Goal: Transaction & Acquisition: Purchase product/service

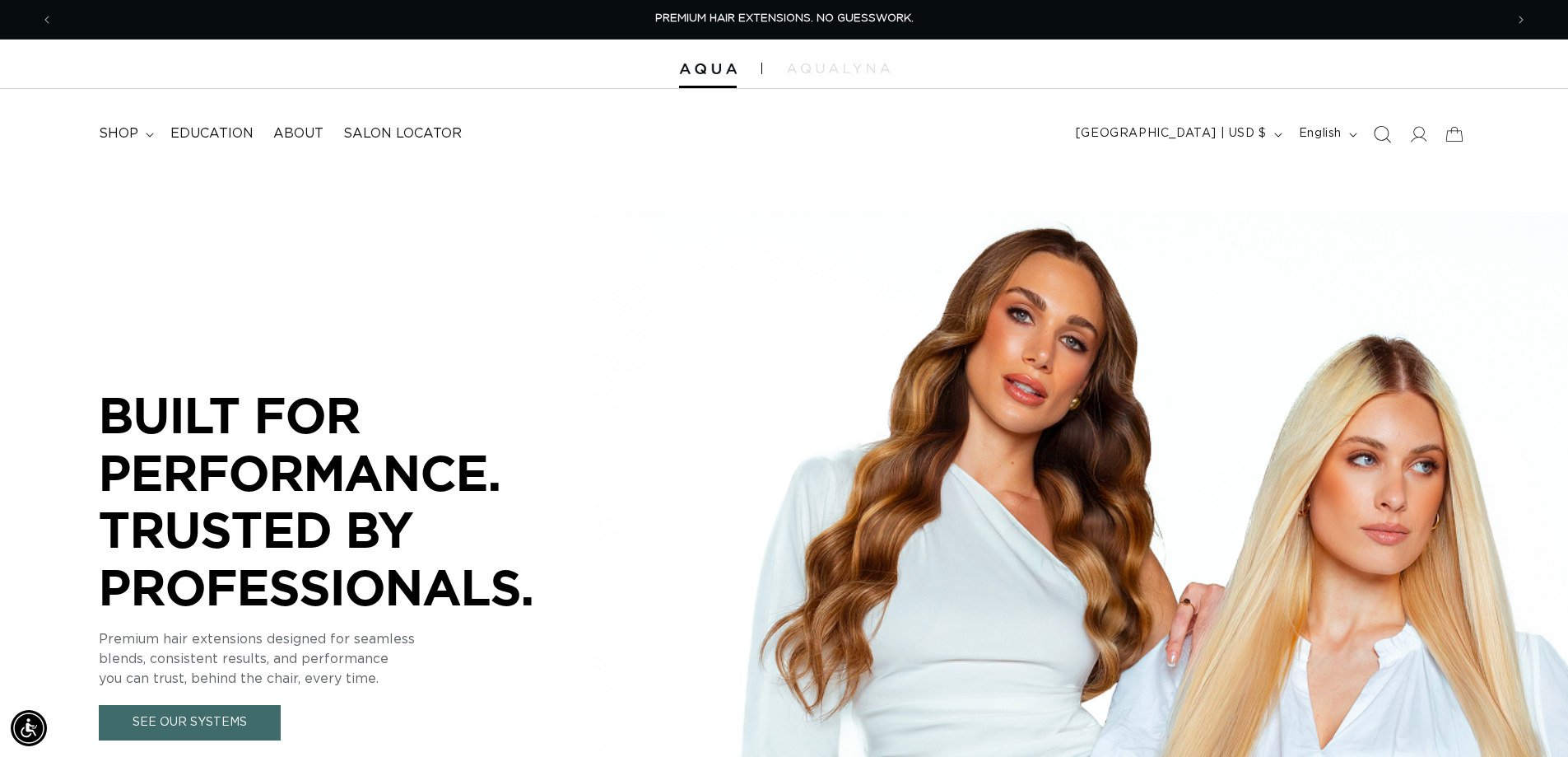
click at [1371, 129] on span "Search" at bounding box center [1382, 134] width 36 height 36
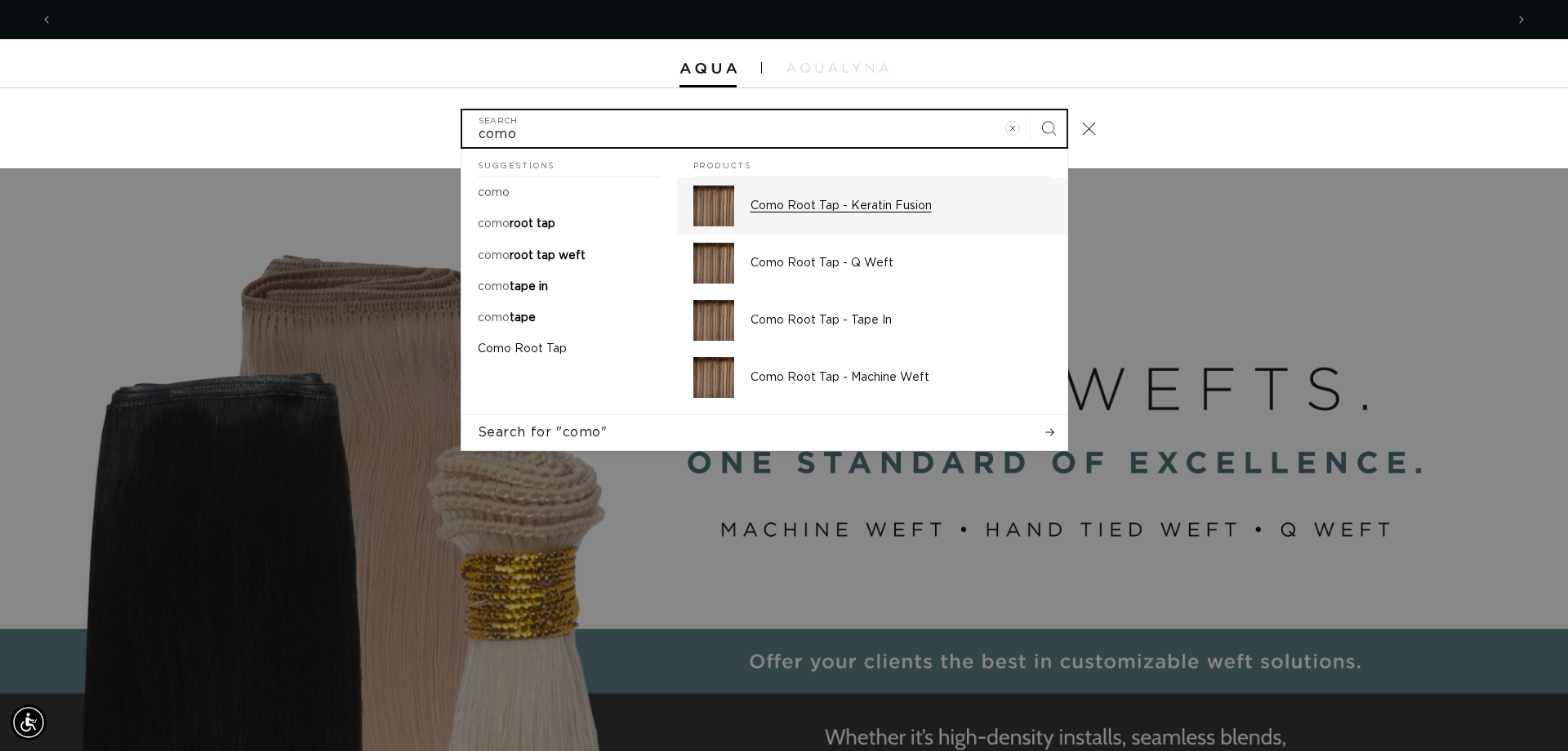
scroll to position [0, 2904]
type input "como"
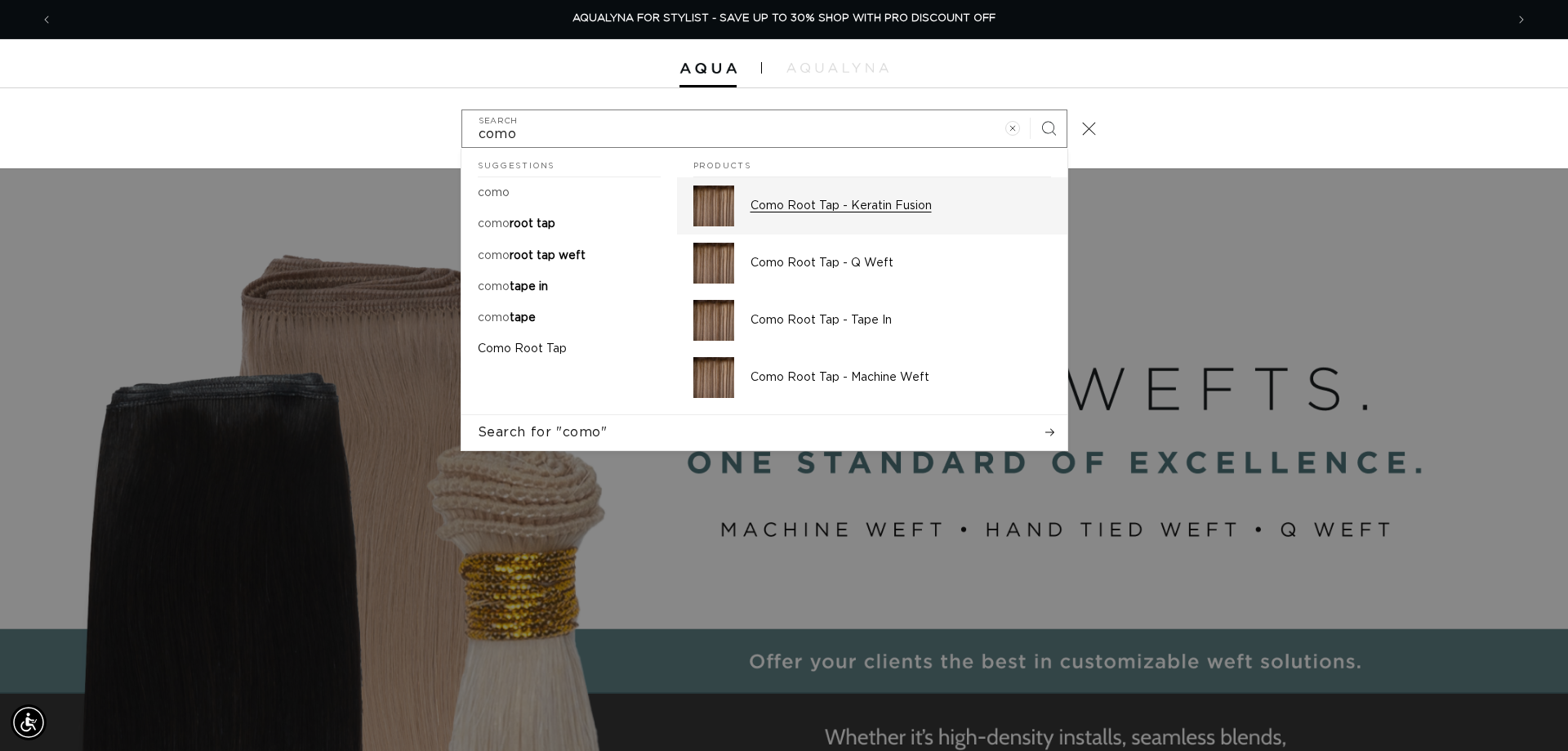
click at [881, 197] on div "Como Root Tap - Keratin Fusion" at bounding box center [901, 206] width 301 height 41
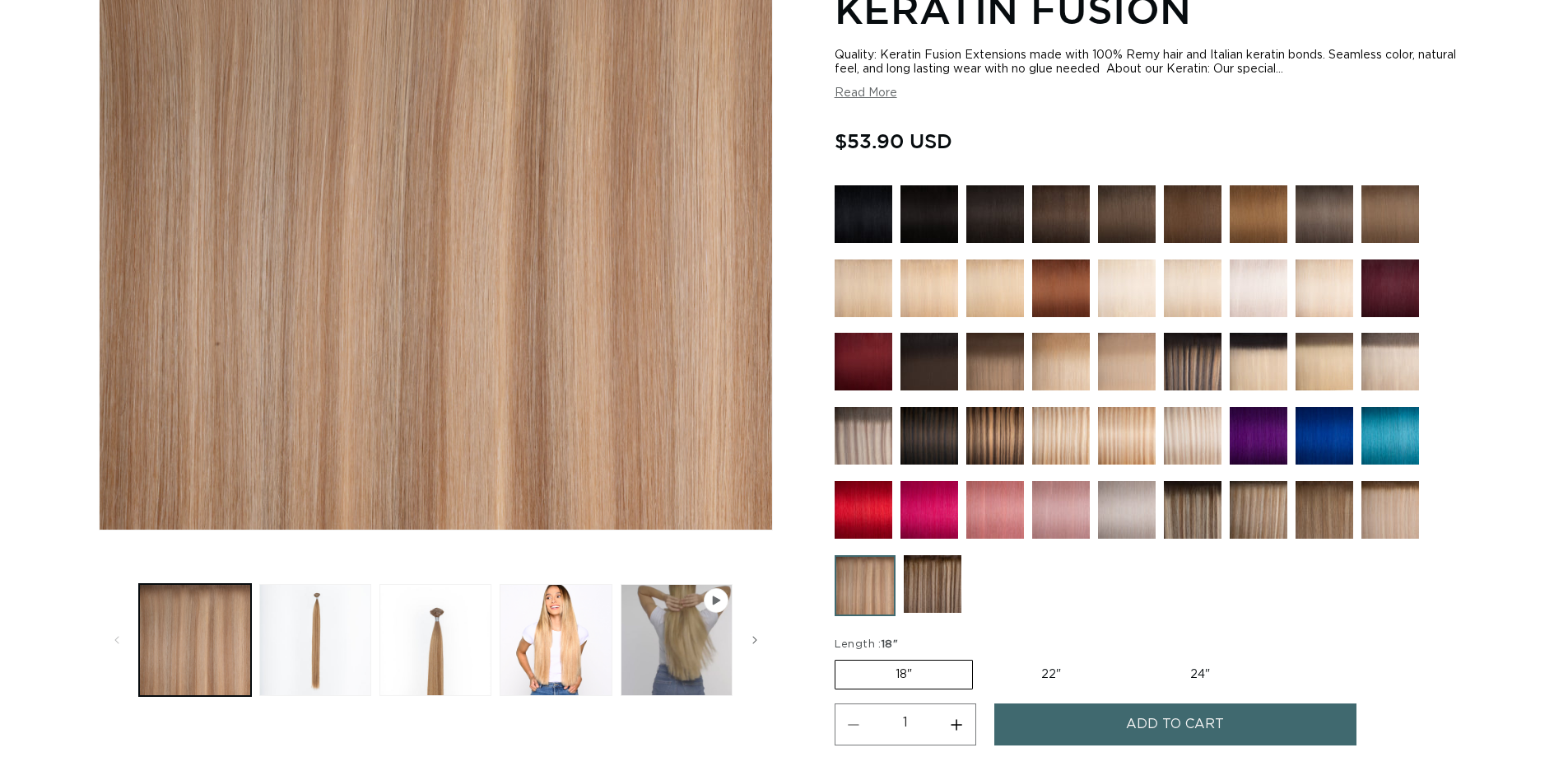
scroll to position [330, 0]
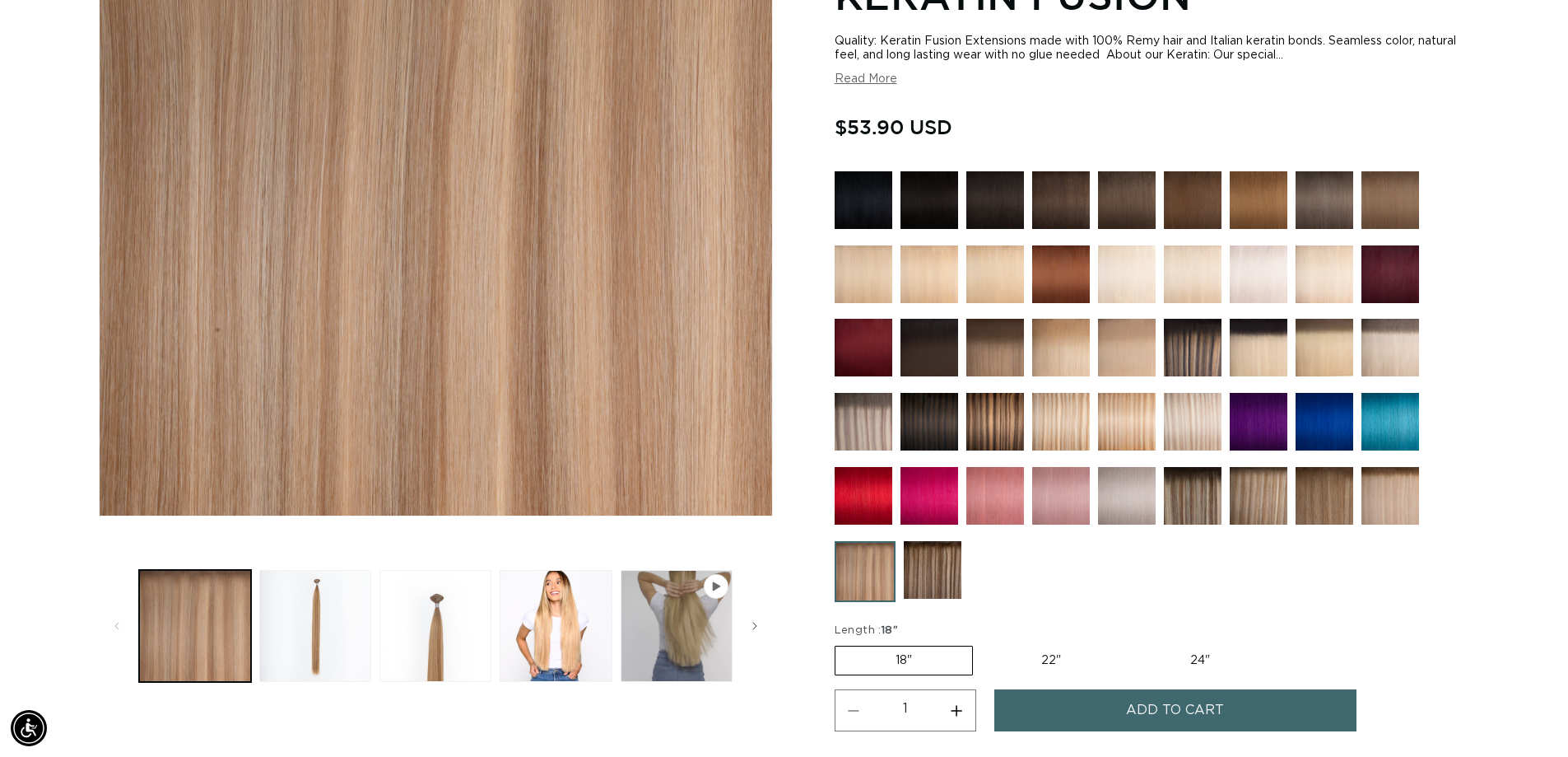
click at [1184, 491] on img at bounding box center [1193, 496] width 58 height 58
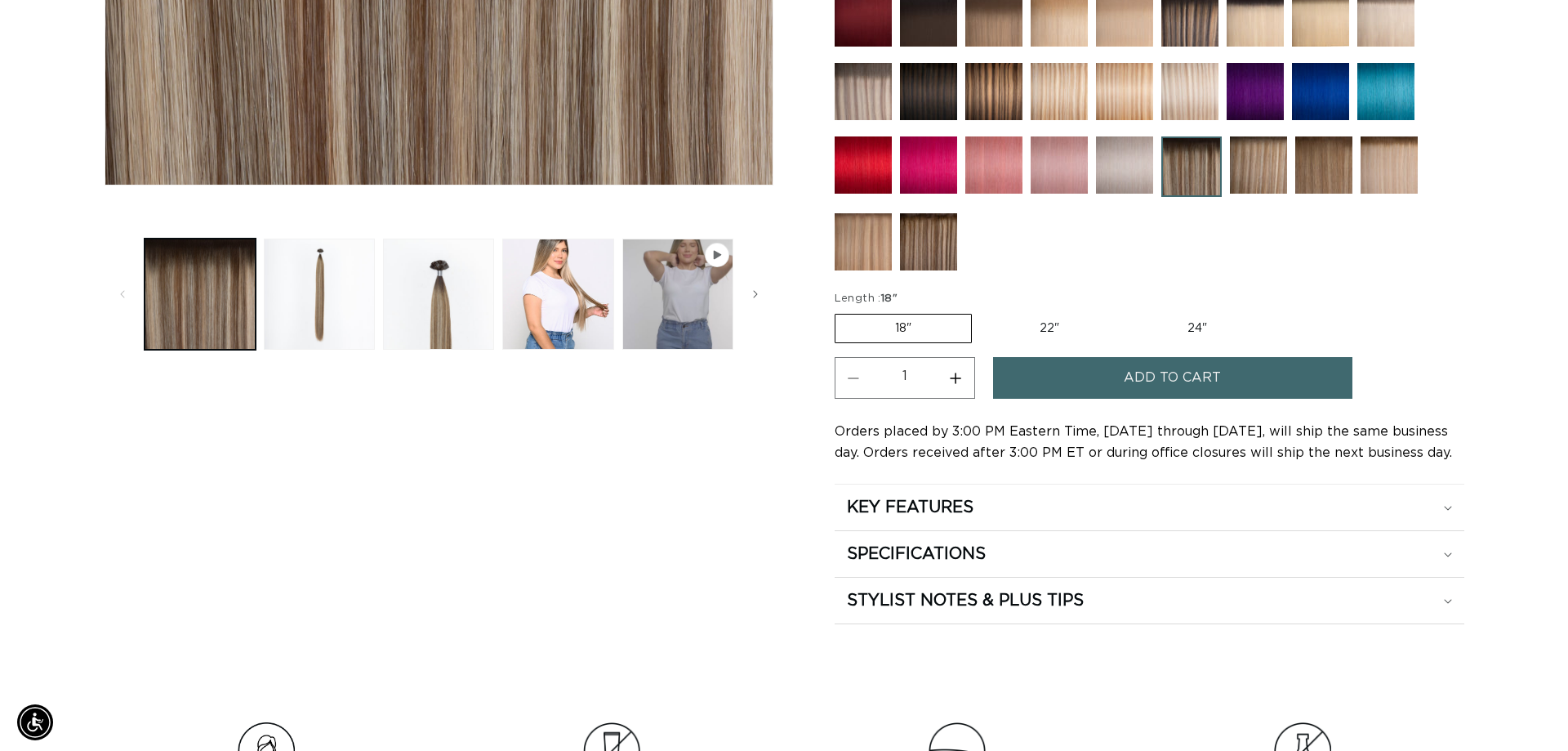
scroll to position [0, 1440]
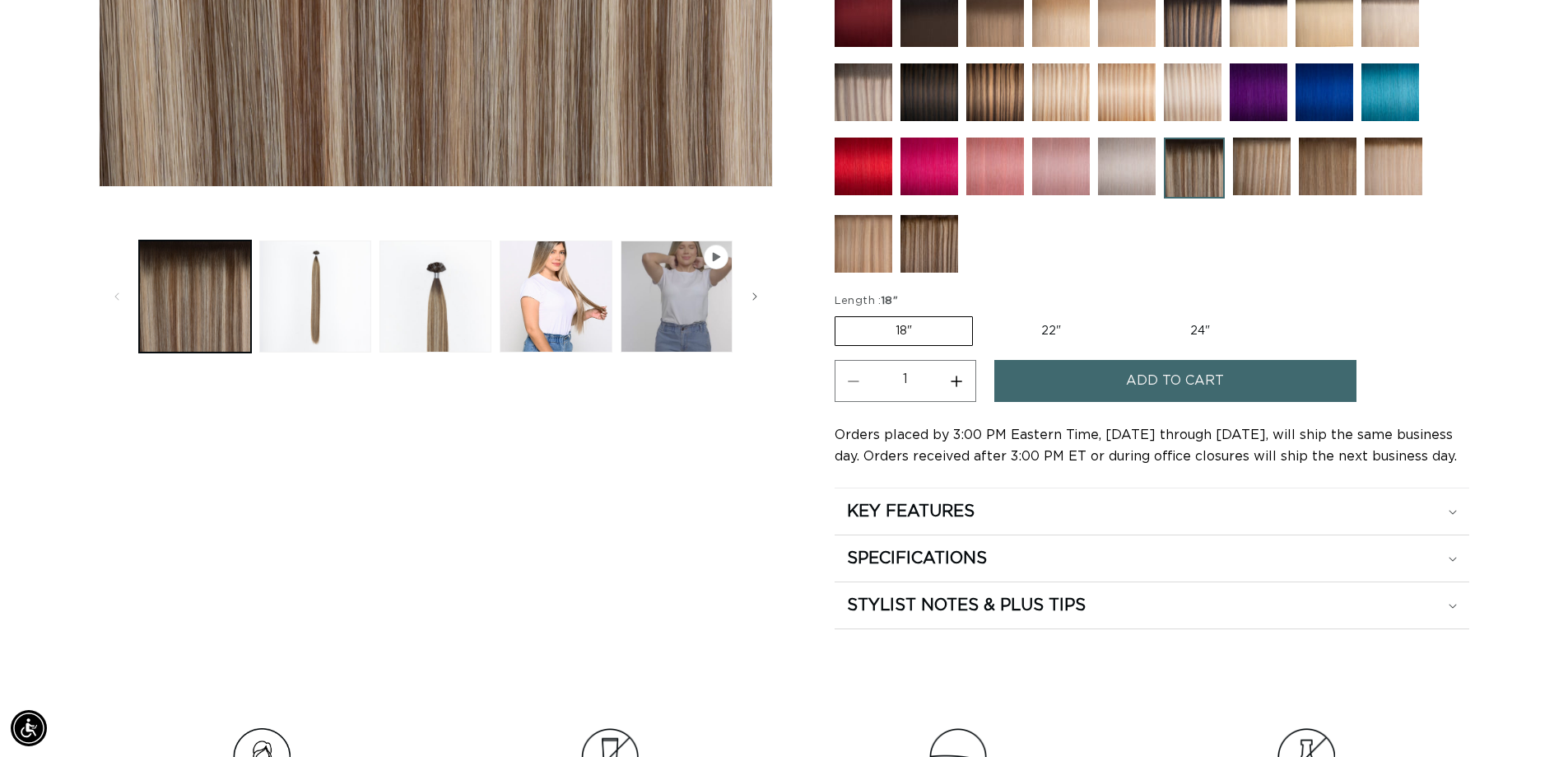
drag, startPoint x: 960, startPoint y: 378, endPoint x: 1018, endPoint y: 399, distance: 61.7
click at [961, 378] on button "Increase quantity for Echo Root Tap - Keratin Fusion" at bounding box center [957, 380] width 37 height 42
type input "2"
click at [1104, 398] on button "Add to cart" at bounding box center [1175, 380] width 363 height 42
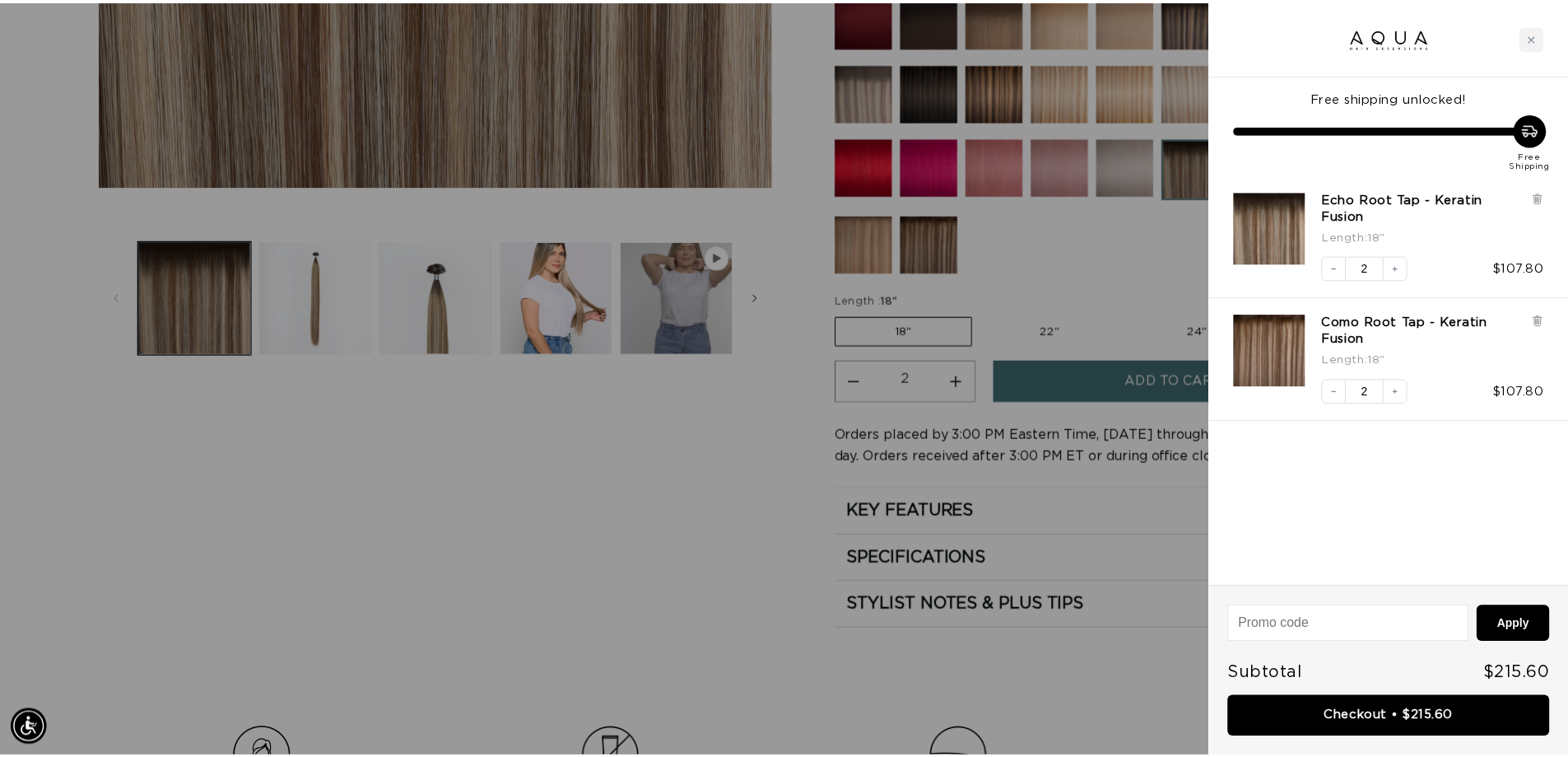
scroll to position [0, 2928]
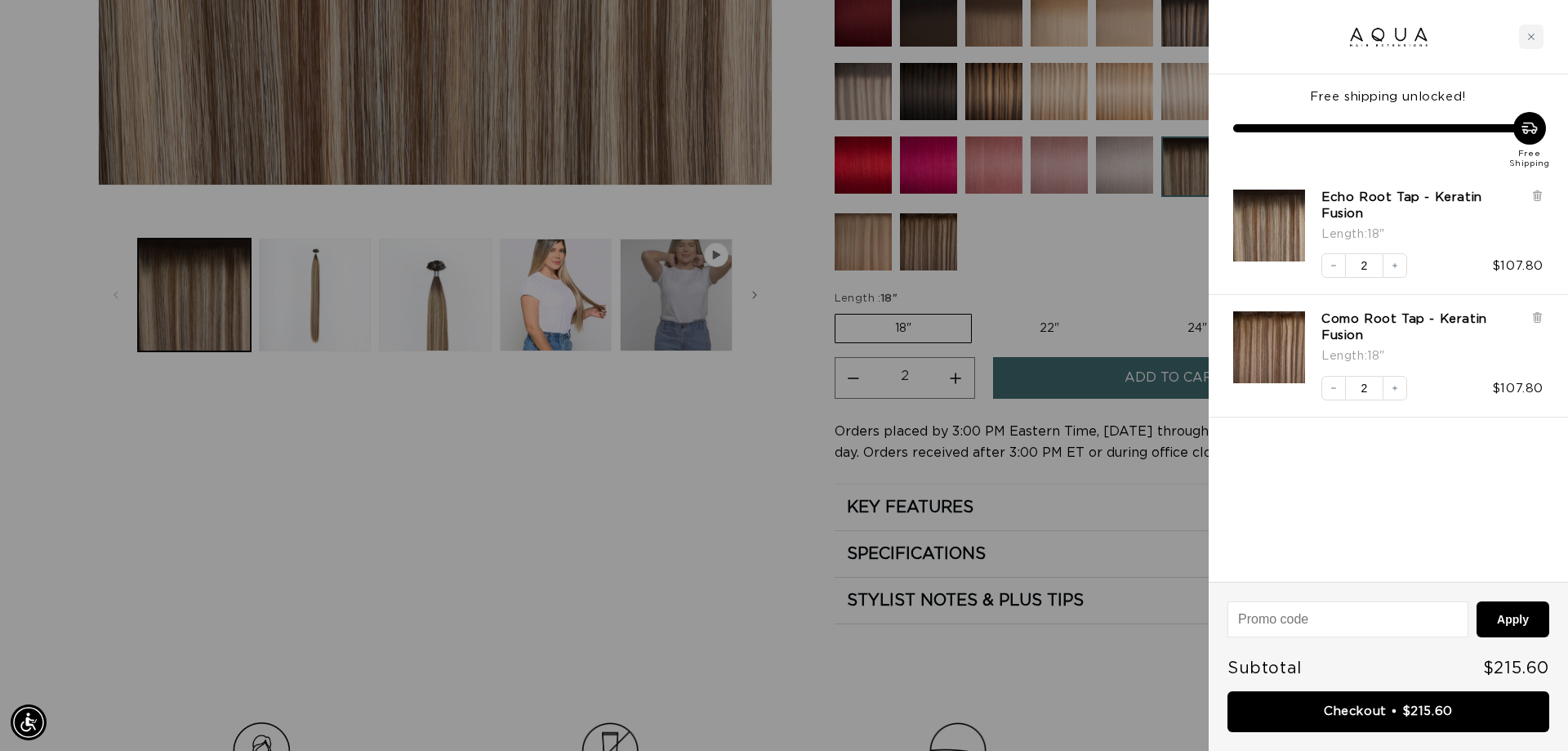
click at [944, 241] on div at bounding box center [784, 376] width 1568 height 751
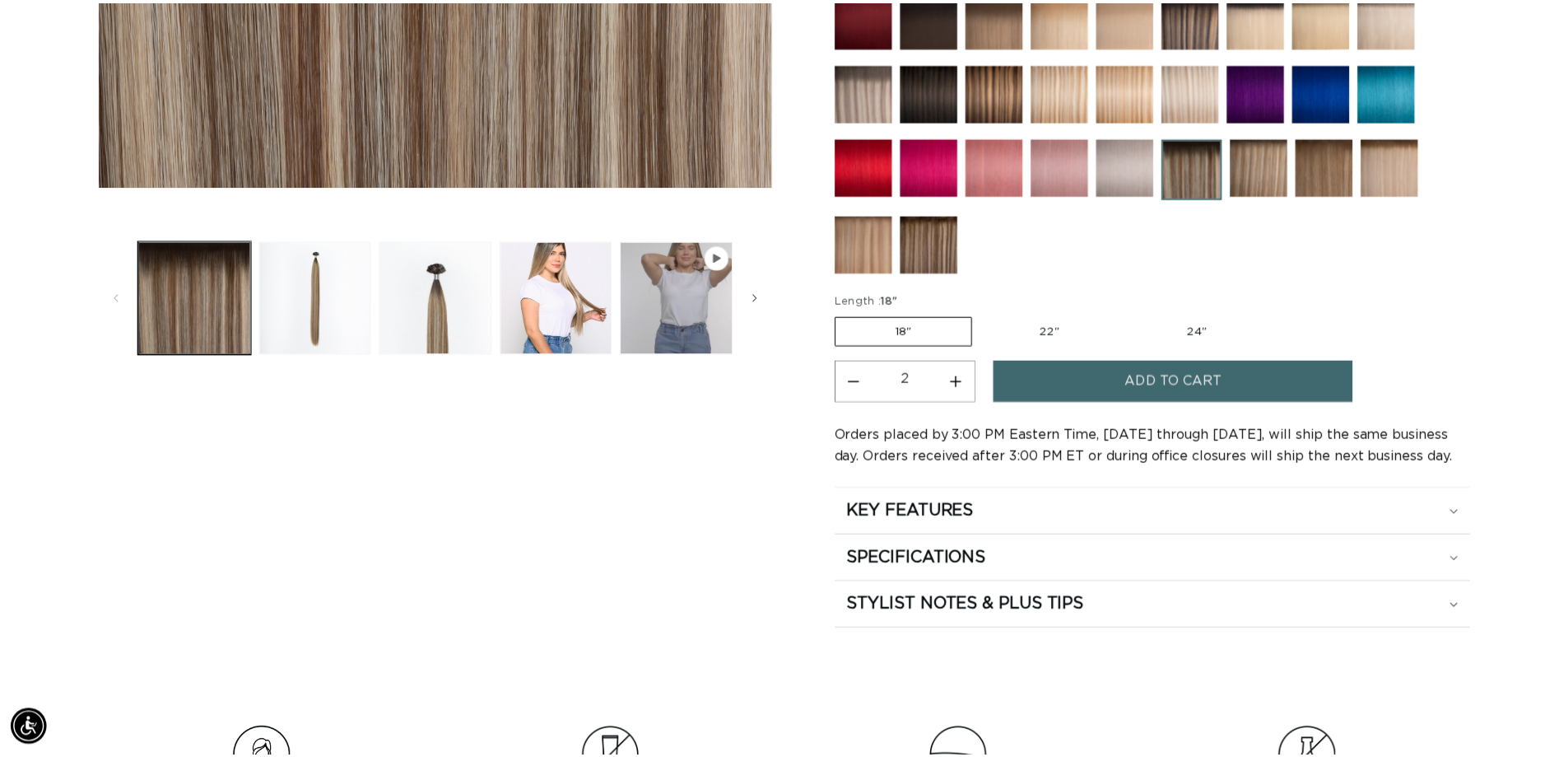
scroll to position [0, 2903]
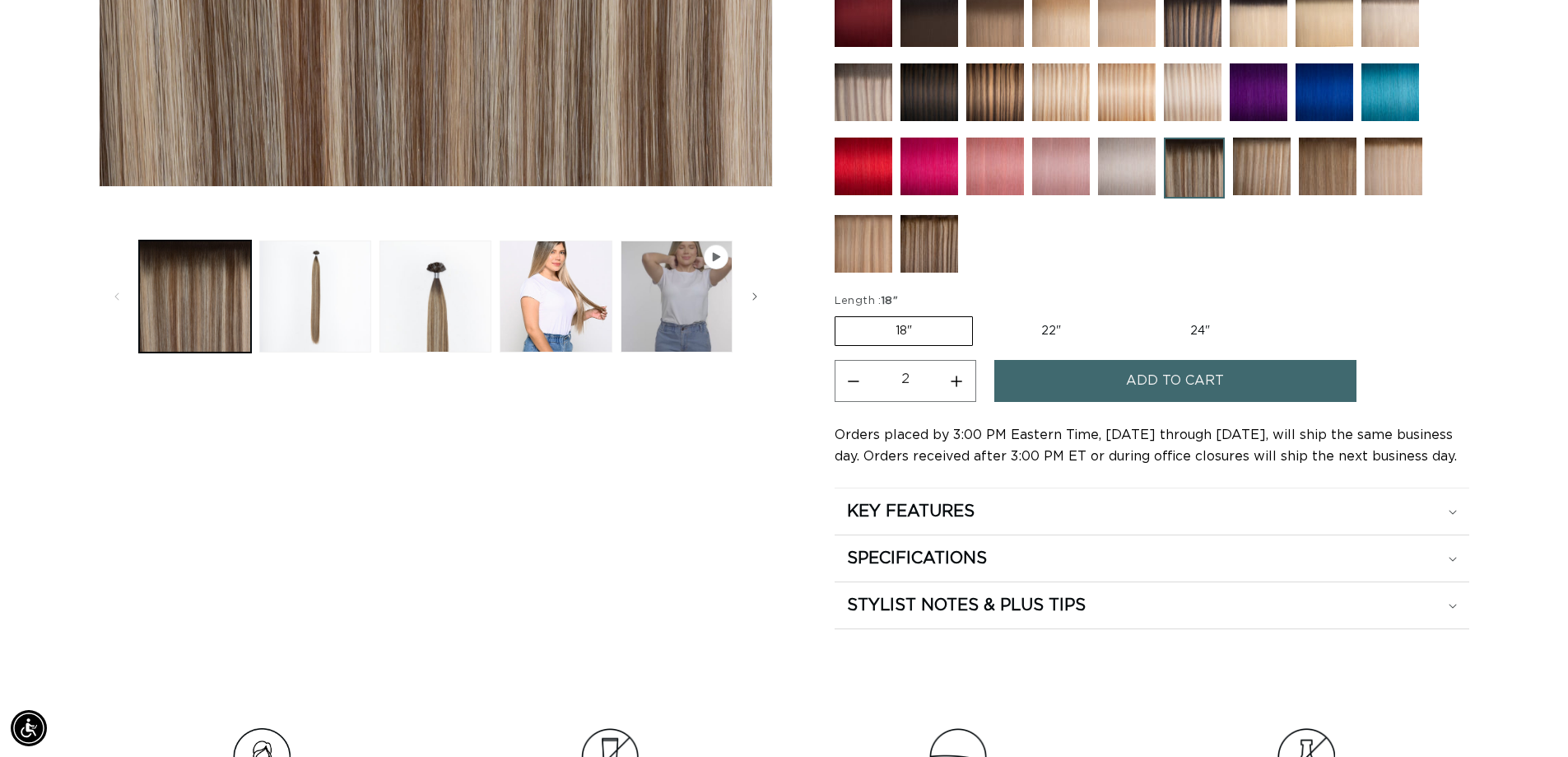
click at [952, 243] on img at bounding box center [929, 244] width 58 height 58
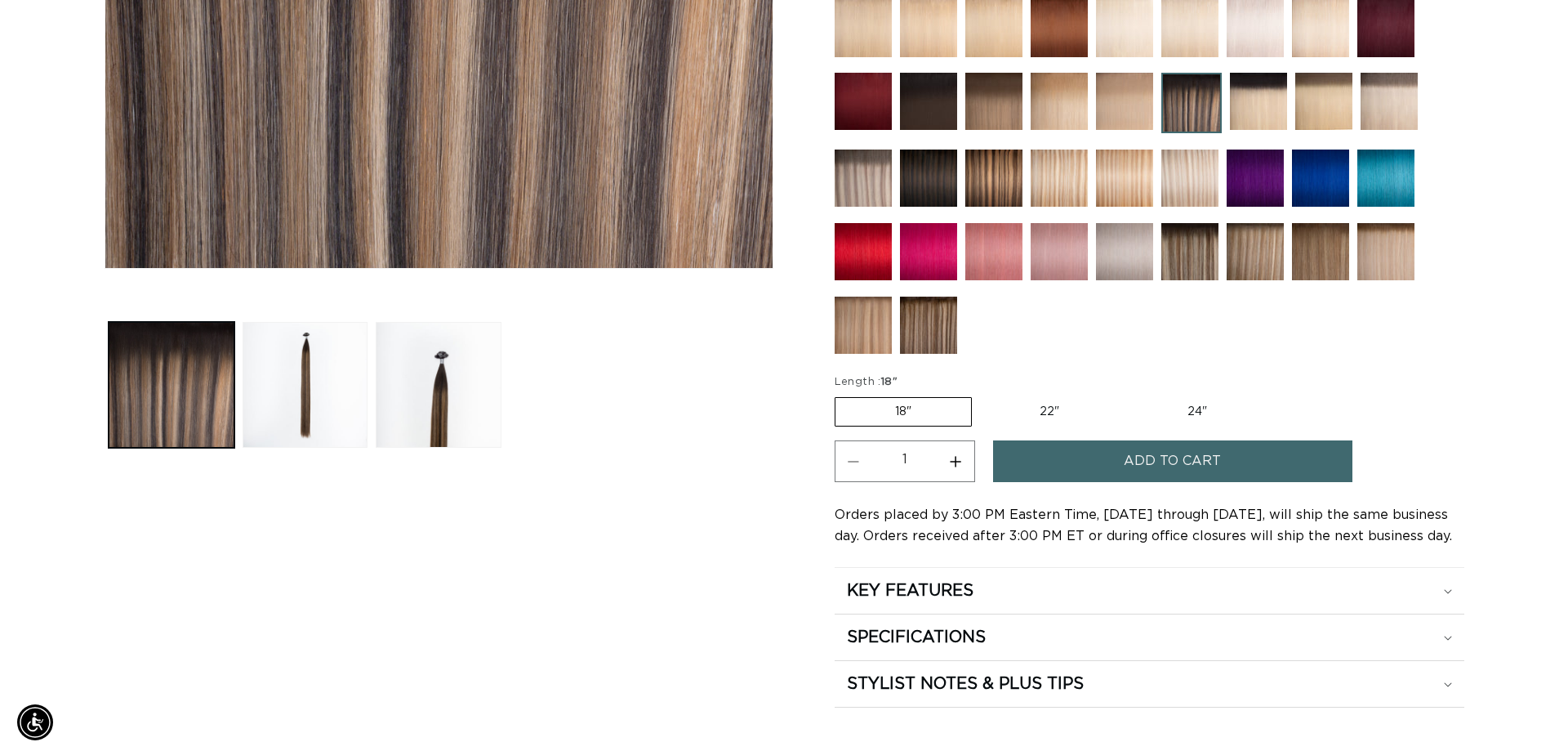
scroll to position [572, 0]
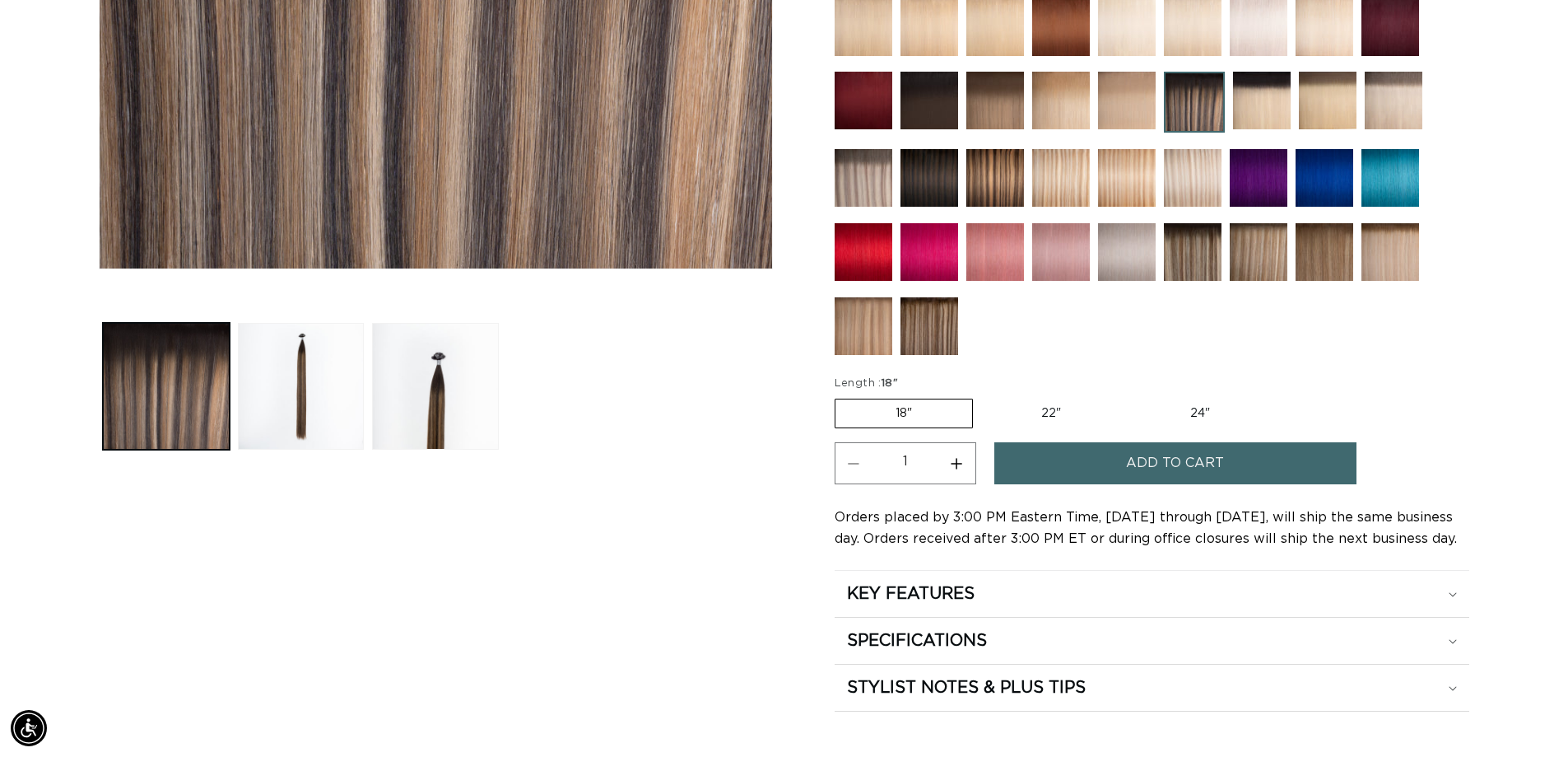
click at [1076, 461] on button "Add to cart" at bounding box center [1175, 463] width 363 height 42
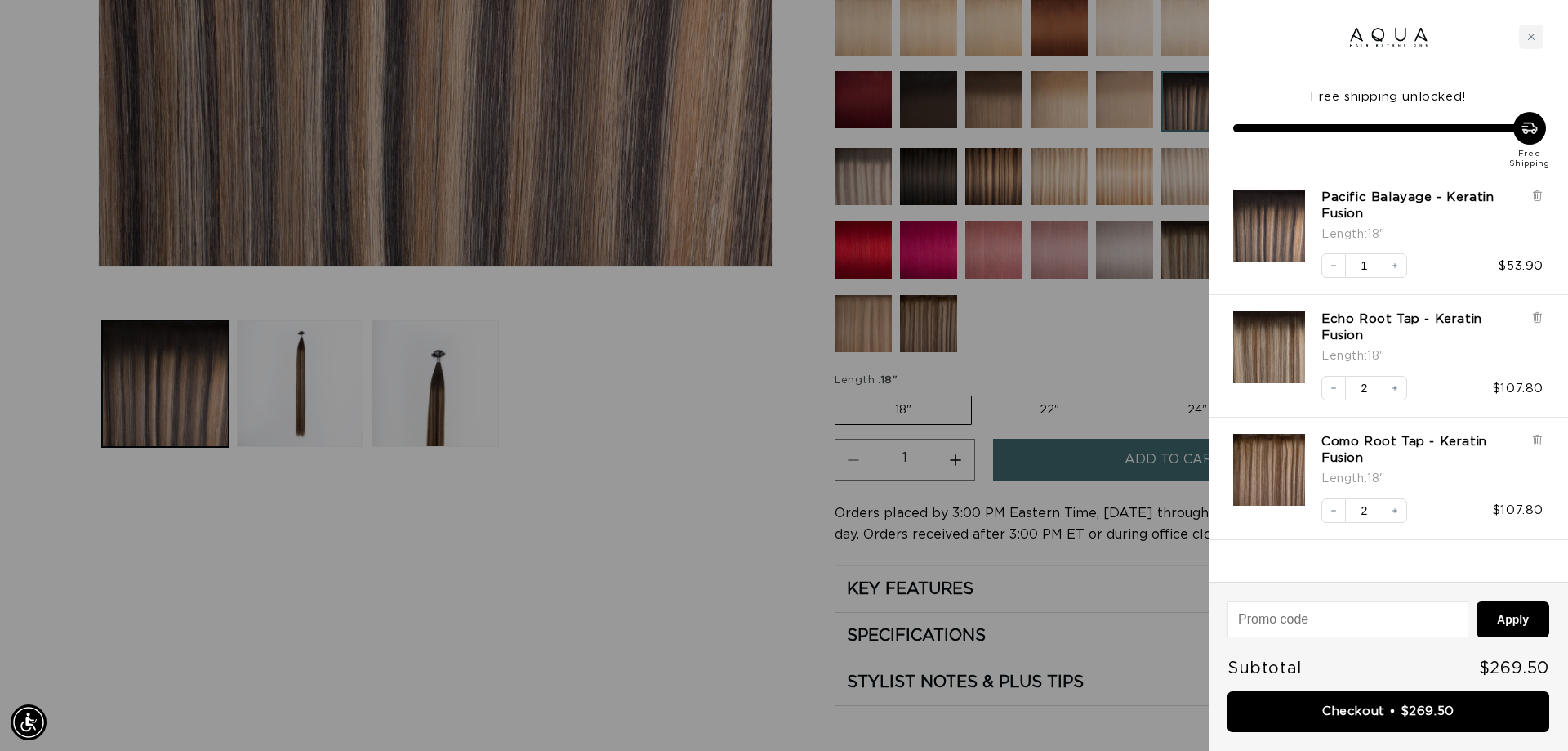
scroll to position [0, 2904]
click at [1344, 709] on link "Checkout • $269.50" at bounding box center [1389, 711] width 322 height 42
